Goal: Information Seeking & Learning: Learn about a topic

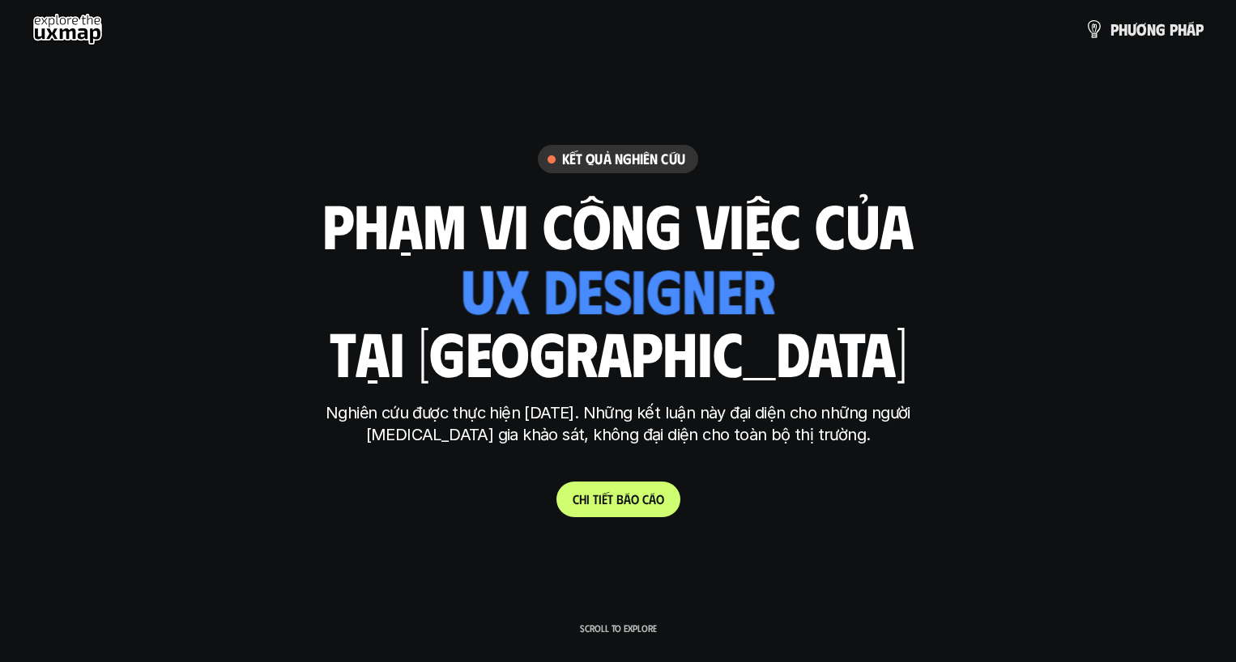
click at [640, 507] on link "C h i t i ế t b á o c á o" at bounding box center [618, 500] width 124 height 36
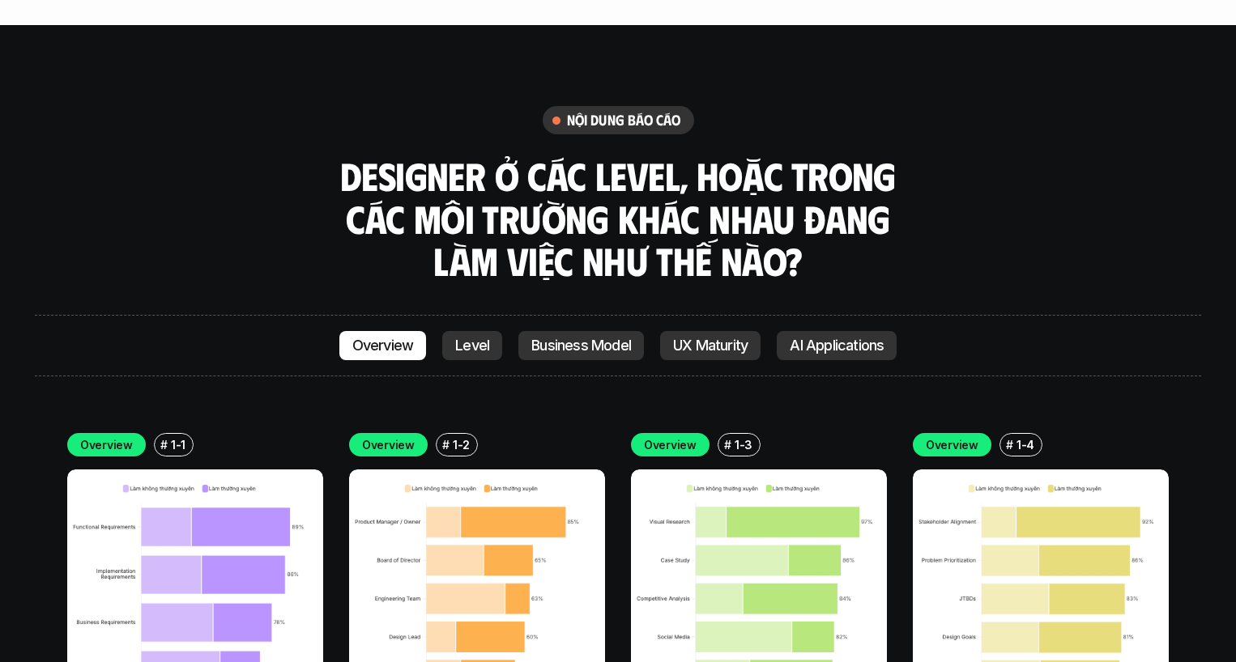
scroll to position [4498, 0]
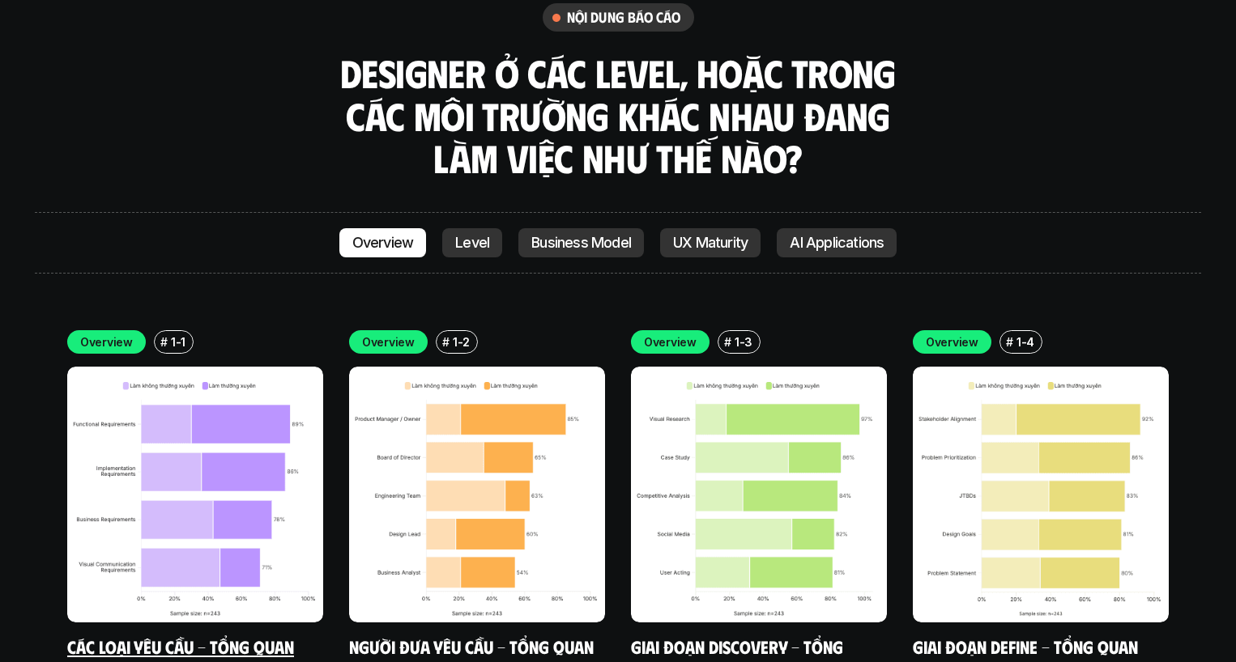
click at [219, 377] on img at bounding box center [195, 495] width 256 height 256
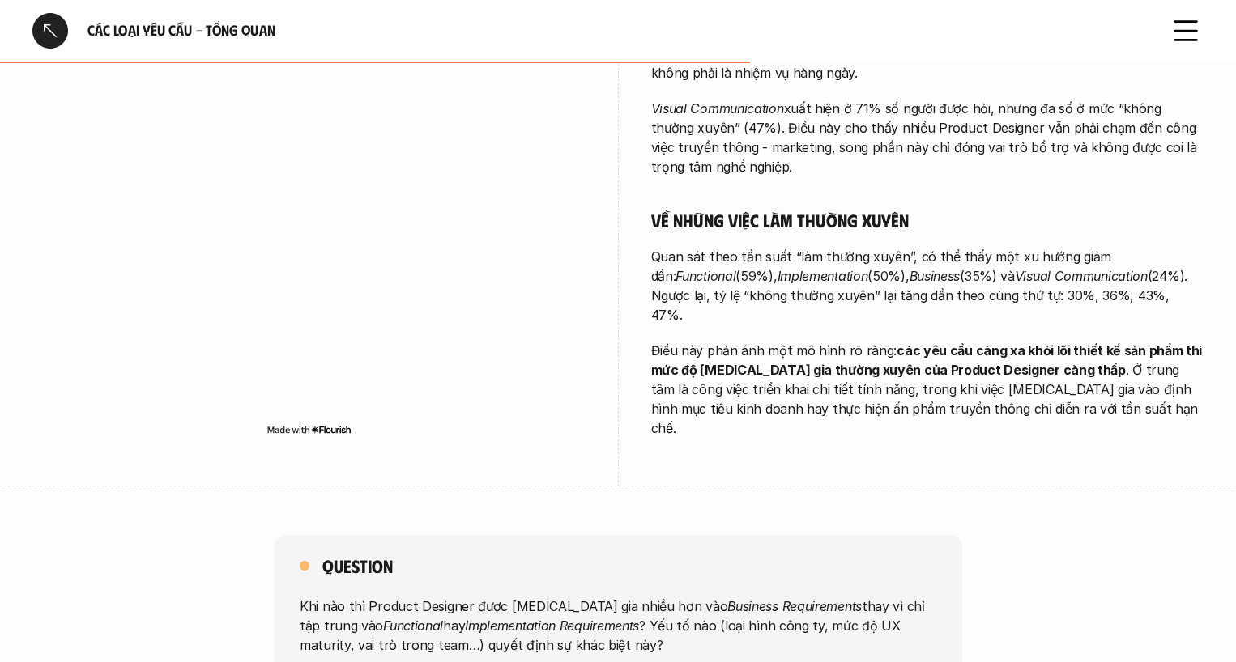
scroll to position [1202, 0]
